Goal: Task Accomplishment & Management: Use online tool/utility

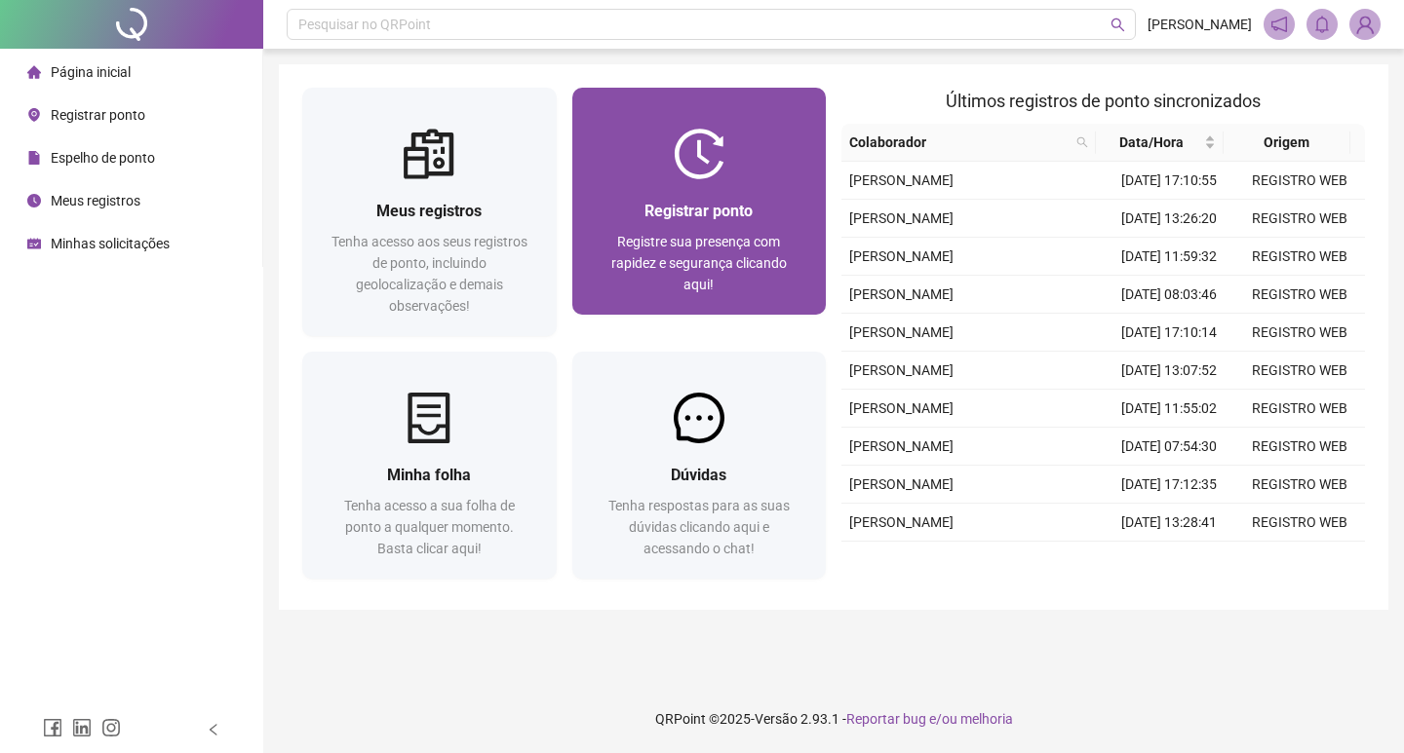
click at [752, 190] on div "Registrar ponto Registre sua presença com rapidez e segurança clicando aqui!" at bounding box center [699, 246] width 254 height 135
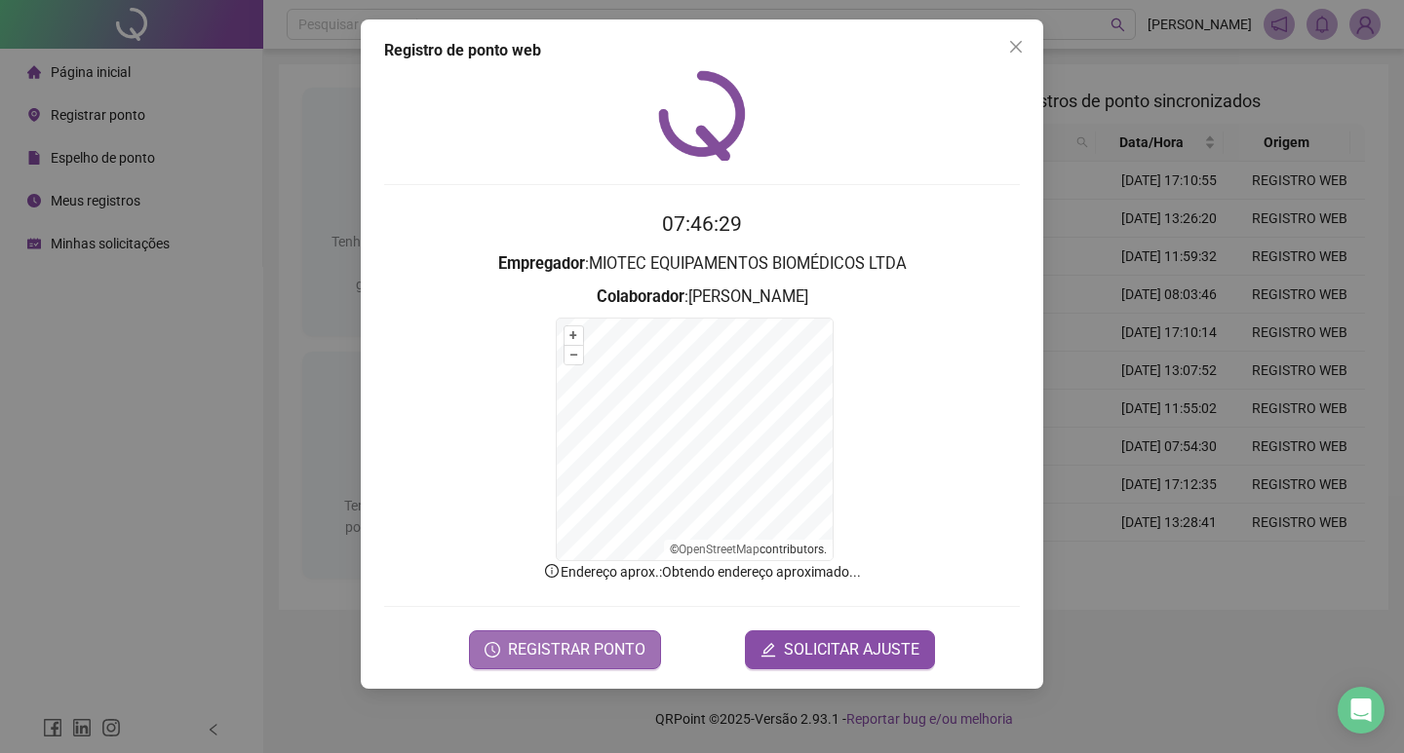
click at [571, 648] on span "REGISTRAR PONTO" at bounding box center [576, 649] width 137 height 23
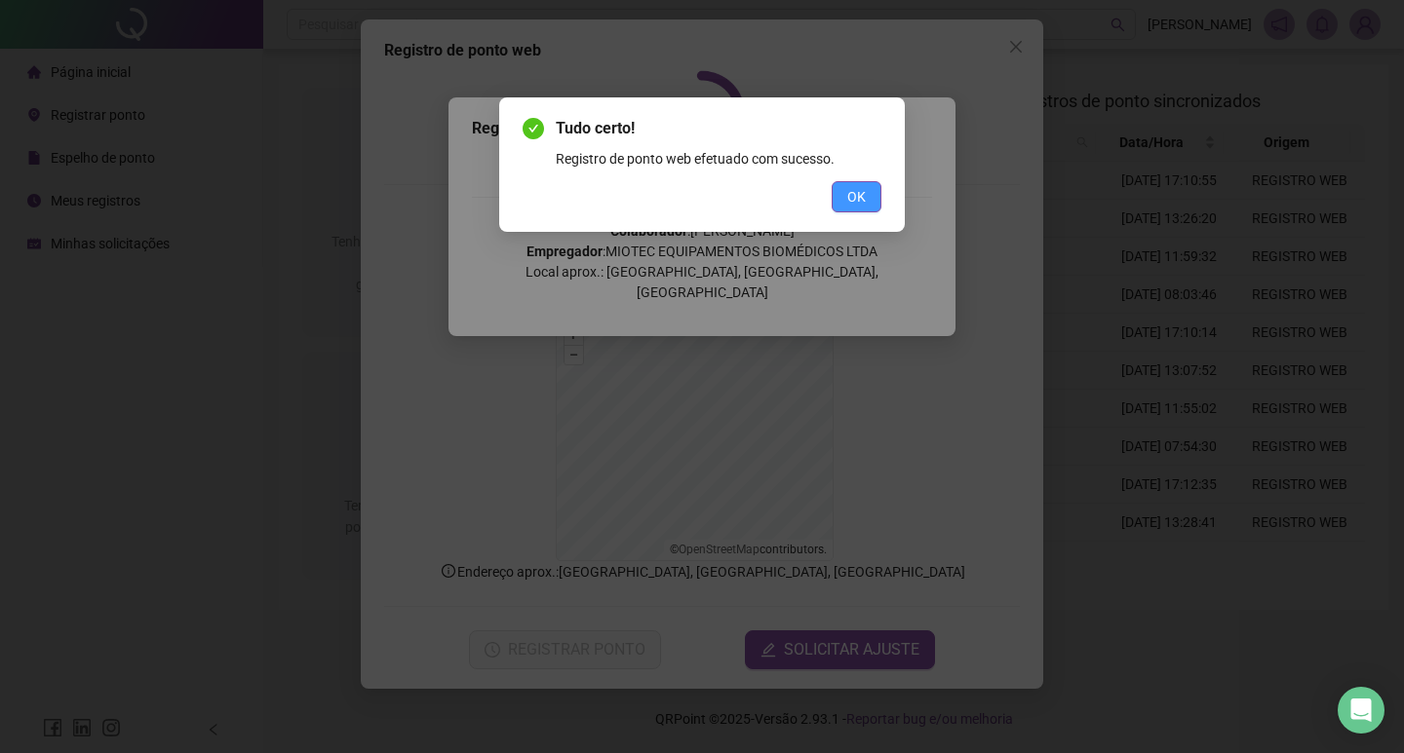
click at [846, 202] on button "OK" at bounding box center [856, 196] width 50 height 31
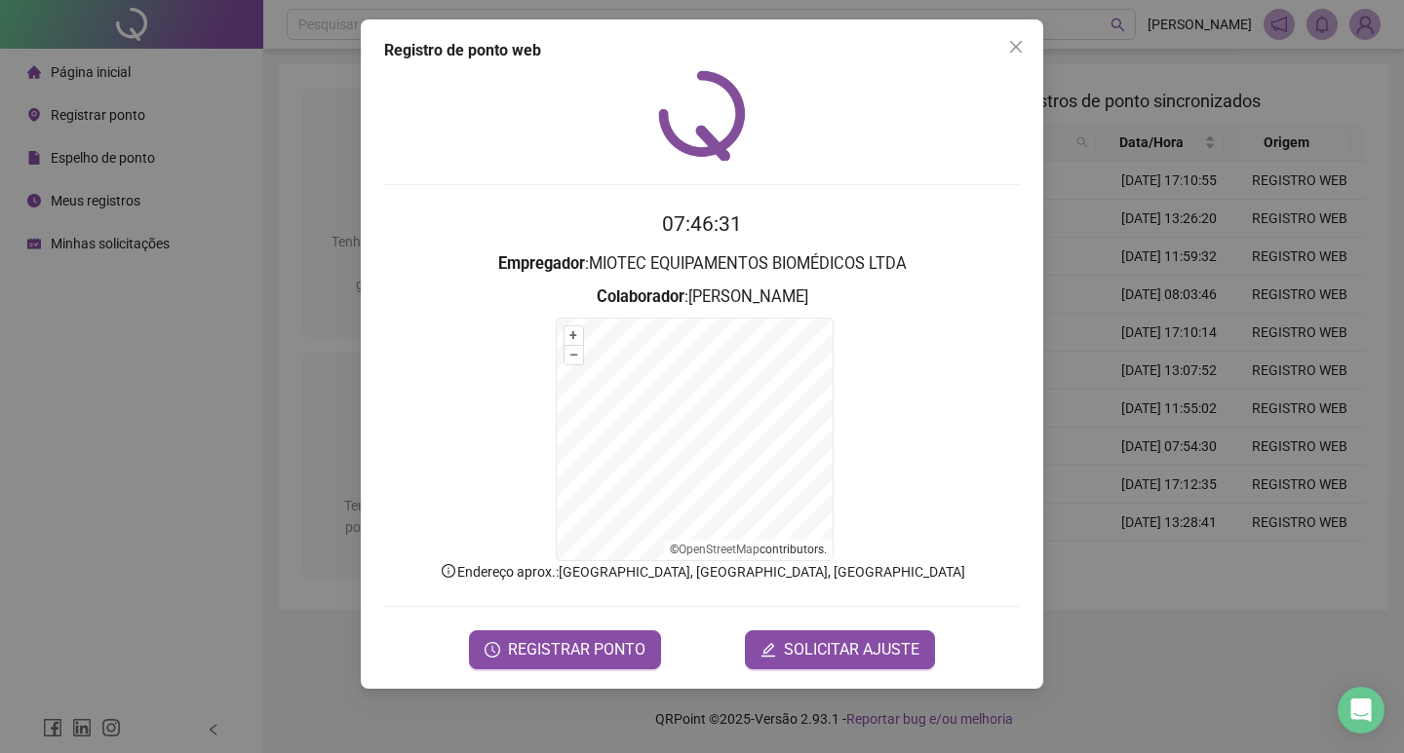
drag, startPoint x: 1016, startPoint y: 50, endPoint x: 1010, endPoint y: 58, distance: 10.5
click at [1018, 50] on icon "close" at bounding box center [1016, 47] width 16 height 16
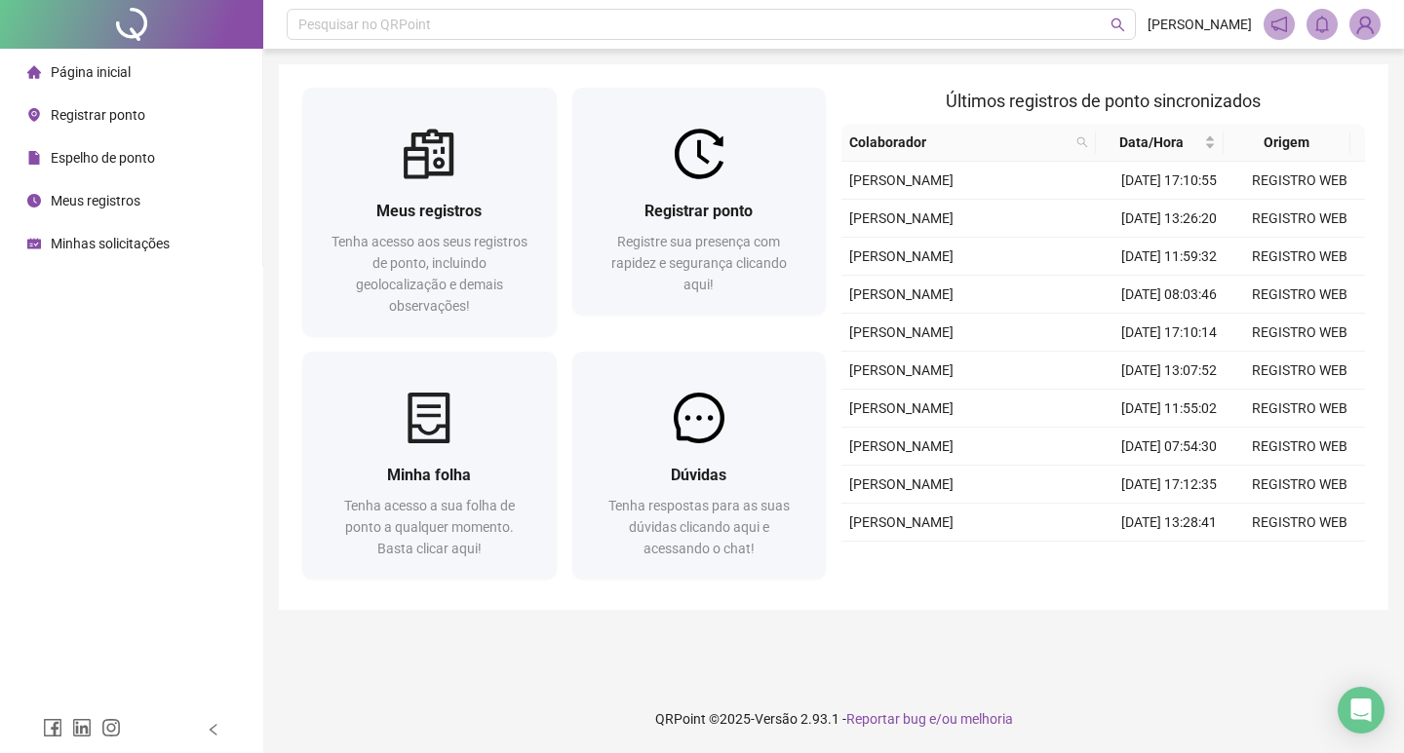
click at [150, 150] on span "Espelho de ponto" at bounding box center [103, 158] width 104 height 16
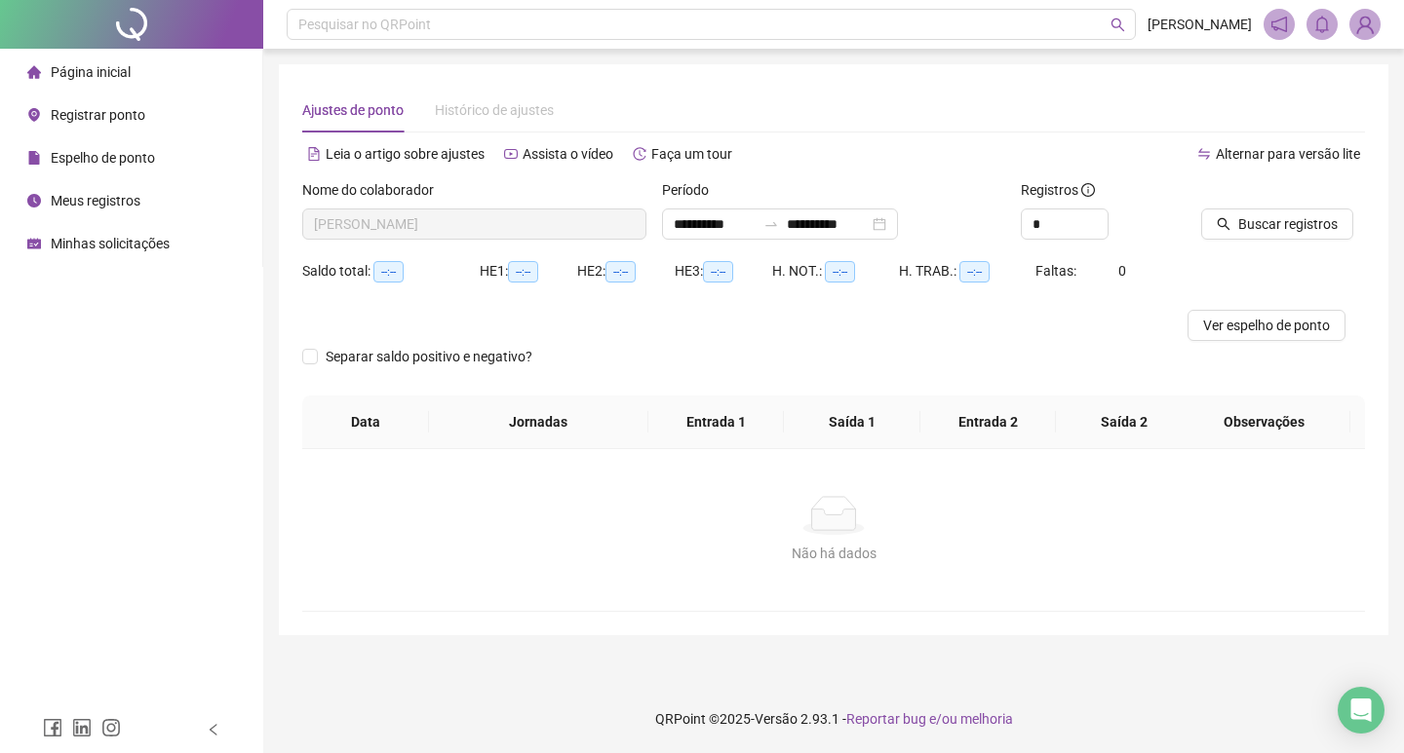
type input "**********"
click at [120, 164] on span "Espelho de ponto" at bounding box center [103, 158] width 104 height 16
click at [112, 150] on span "Espelho de ponto" at bounding box center [103, 158] width 104 height 16
click at [1216, 317] on span "Ver espelho de ponto" at bounding box center [1266, 325] width 127 height 21
click at [101, 80] on span "Página inicial" at bounding box center [91, 72] width 80 height 16
